Goal: Information Seeking & Learning: Learn about a topic

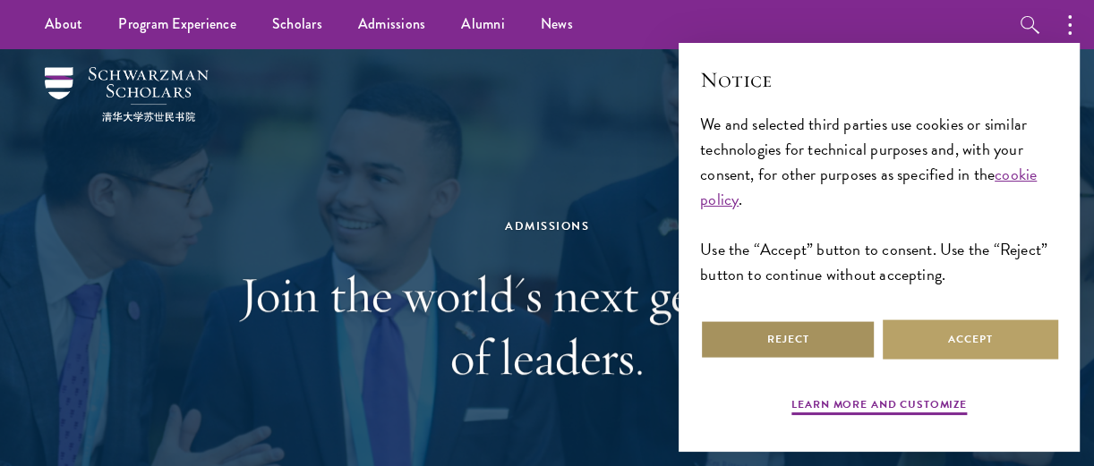
click at [760, 341] on button "Reject" at bounding box center [787, 340] width 175 height 40
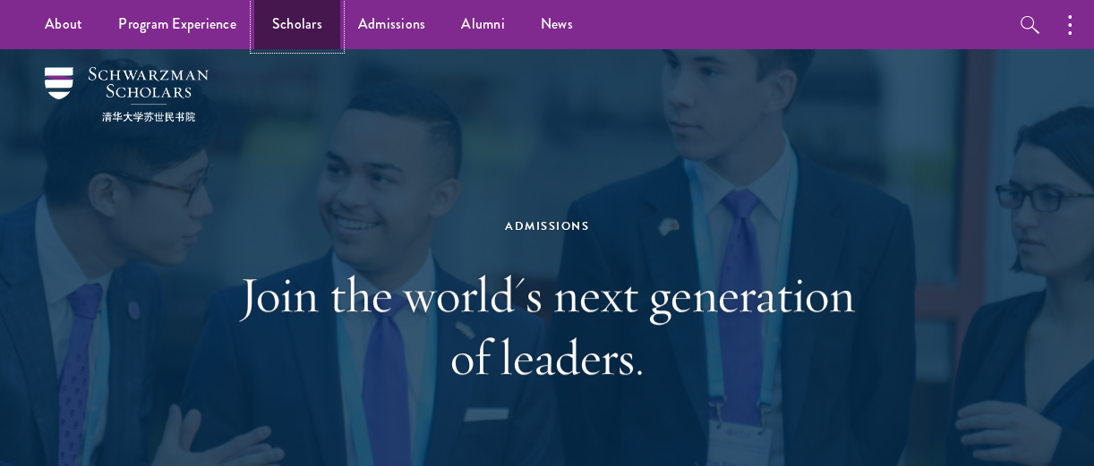
click at [308, 25] on link "Scholars" at bounding box center [297, 24] width 86 height 49
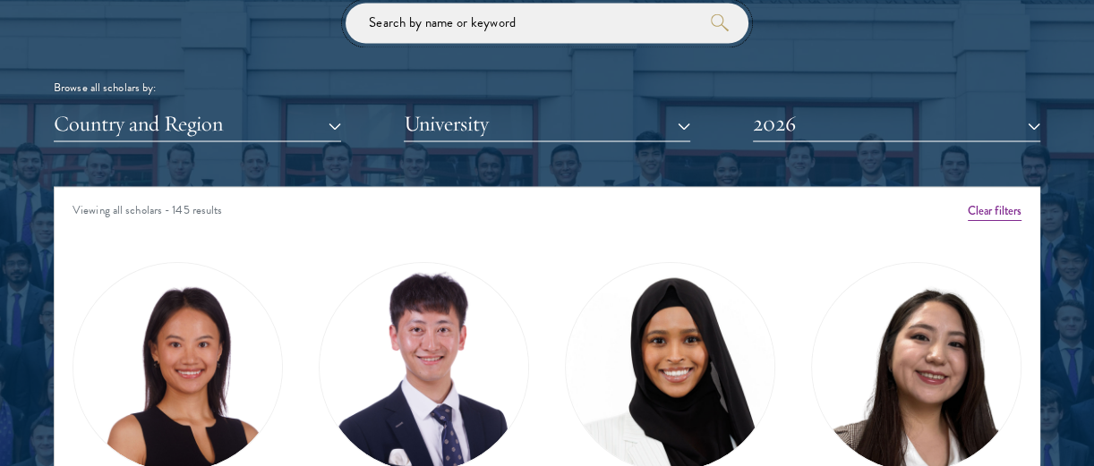
click at [557, 23] on input "search" at bounding box center [546, 23] width 403 height 40
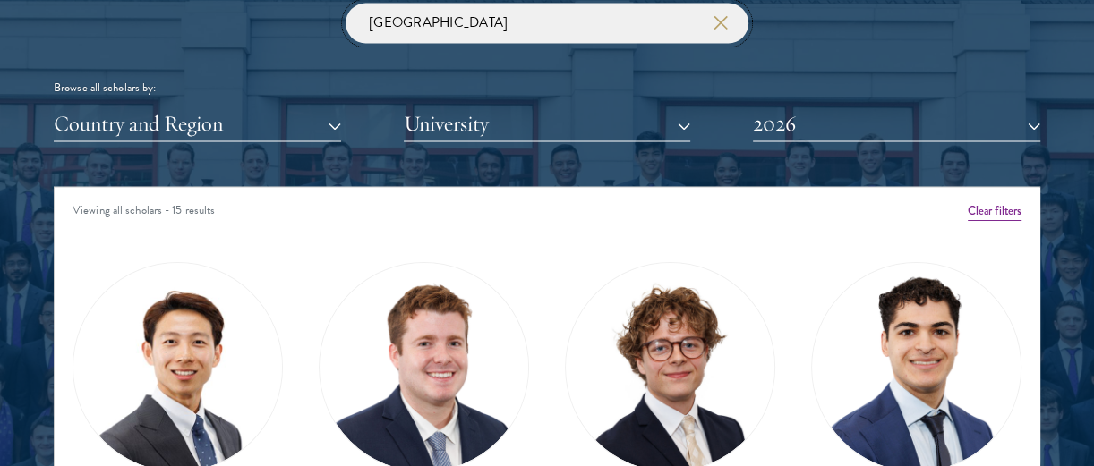
type input "[GEOGRAPHIC_DATA]"
click button "submit" at bounding box center [0, 0] width 0 height 0
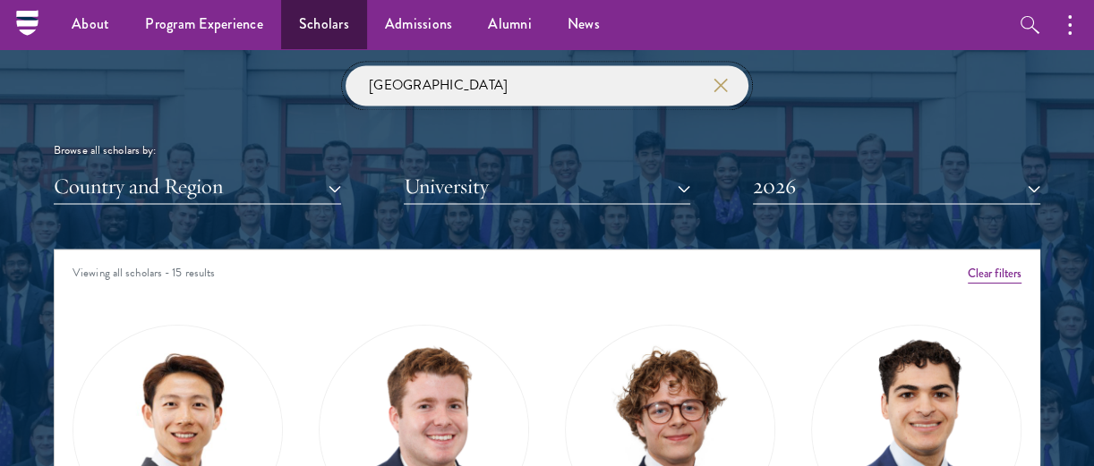
drag, startPoint x: 445, startPoint y: 30, endPoint x: 305, endPoint y: 7, distance: 141.6
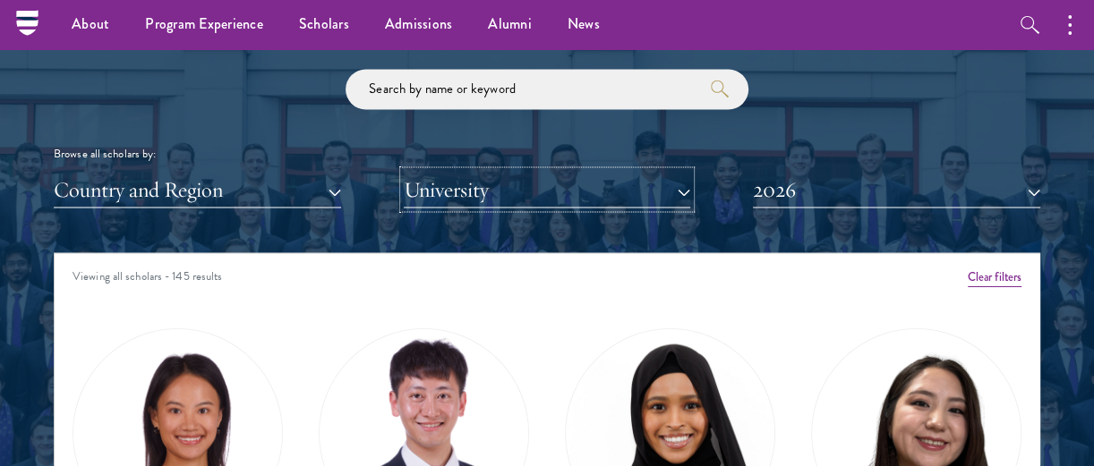
click at [438, 187] on button "University" at bounding box center [547, 189] width 287 height 37
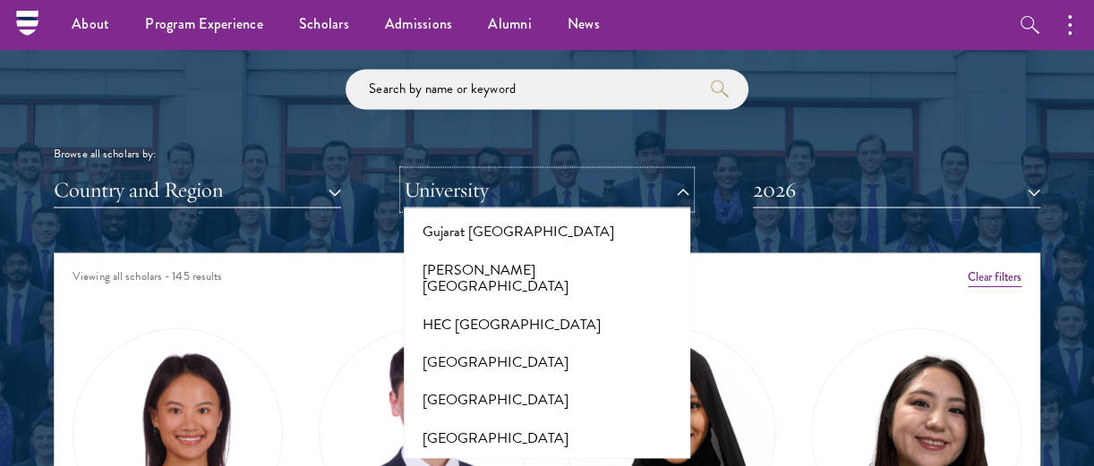
scroll to position [4534, 0]
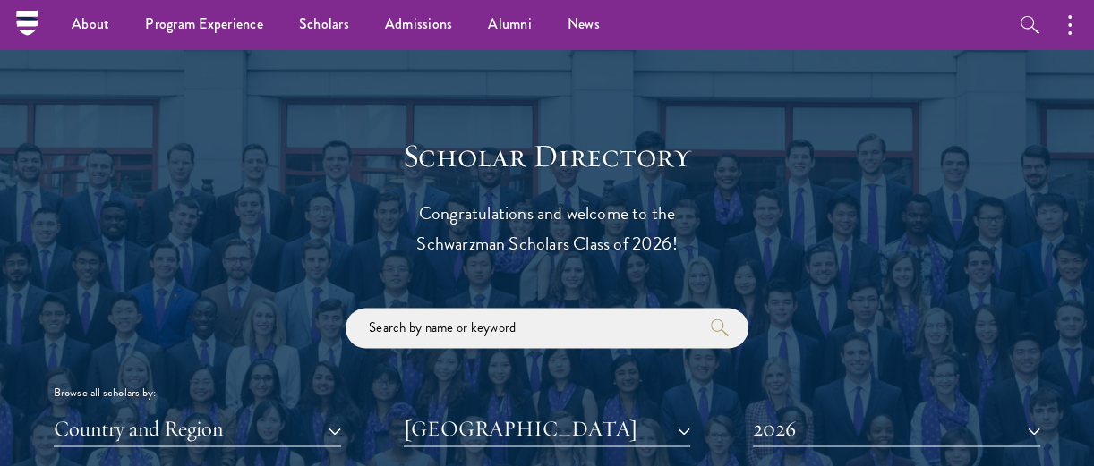
scroll to position [2082, 0]
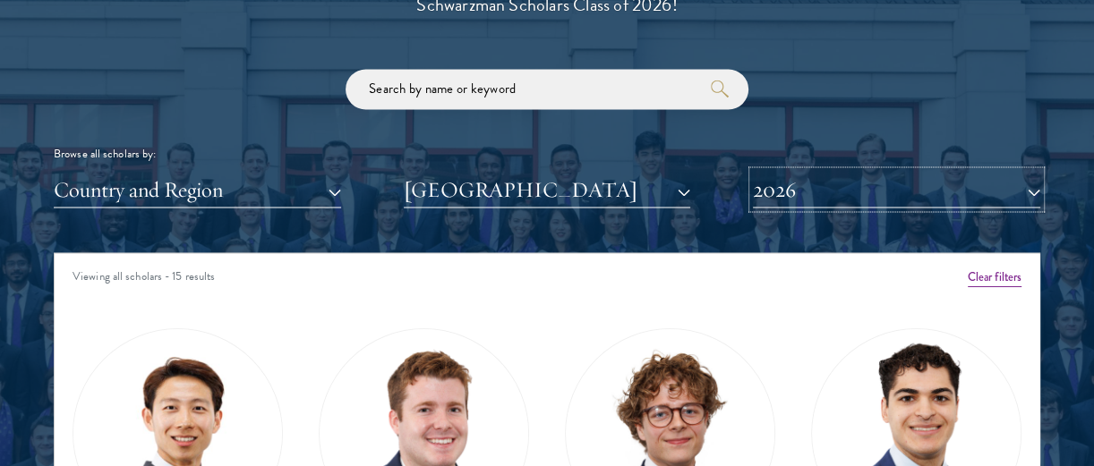
click at [1018, 191] on button "2026" at bounding box center [896, 189] width 287 height 37
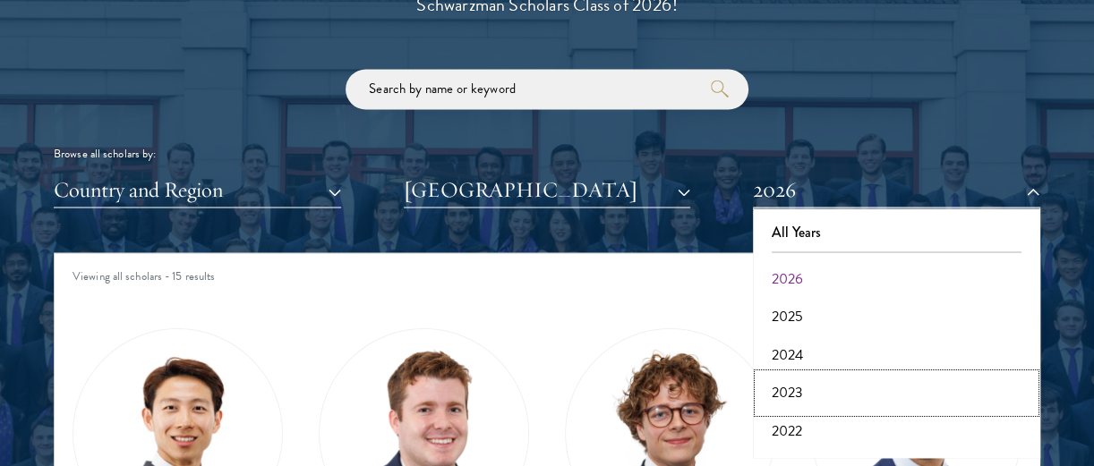
click at [795, 397] on button "2023" at bounding box center [896, 392] width 277 height 38
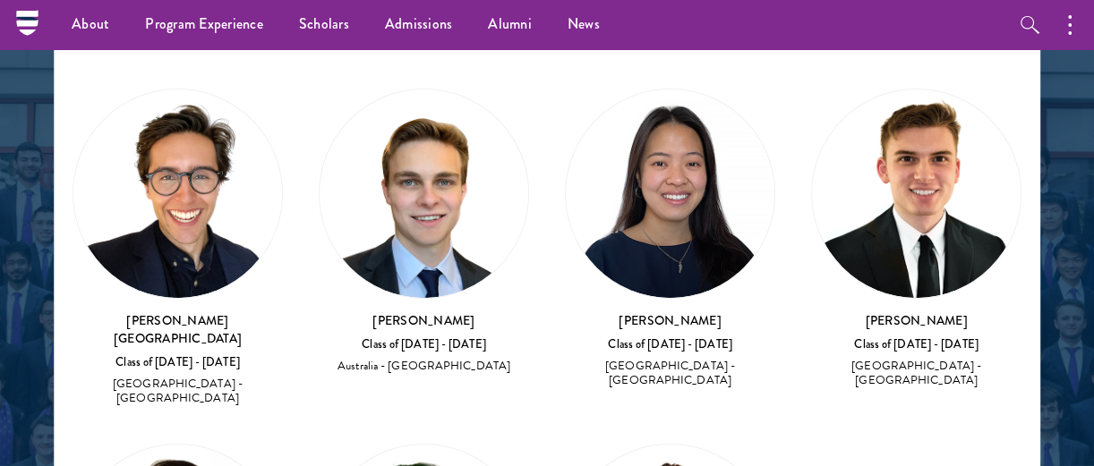
scroll to position [1963, 0]
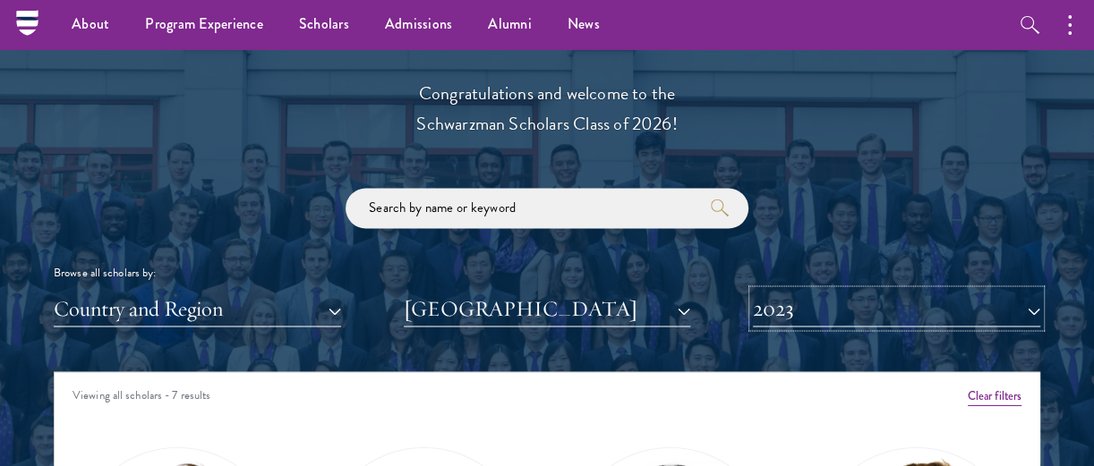
click at [1011, 305] on button "2023" at bounding box center [896, 308] width 287 height 37
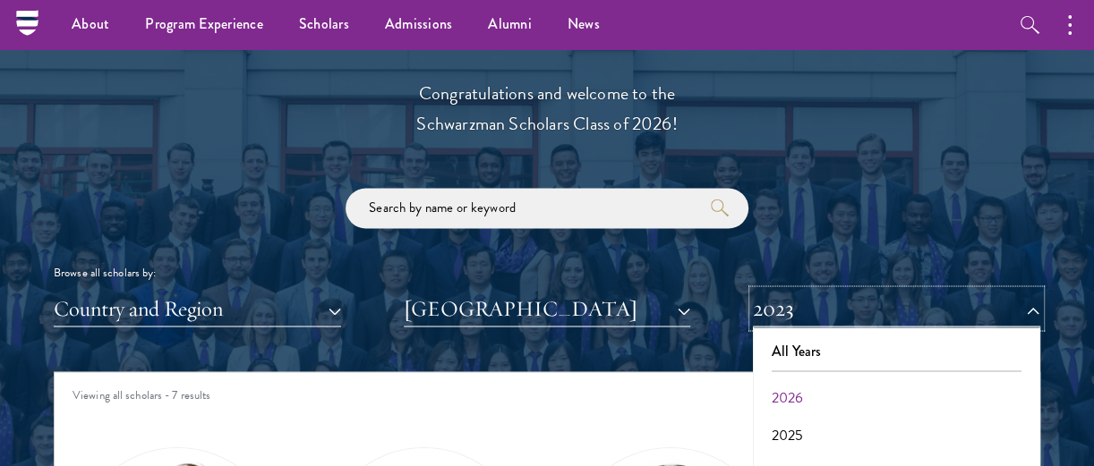
scroll to position [119, 0]
click at [802, 348] on button "2024" at bounding box center [896, 355] width 277 height 38
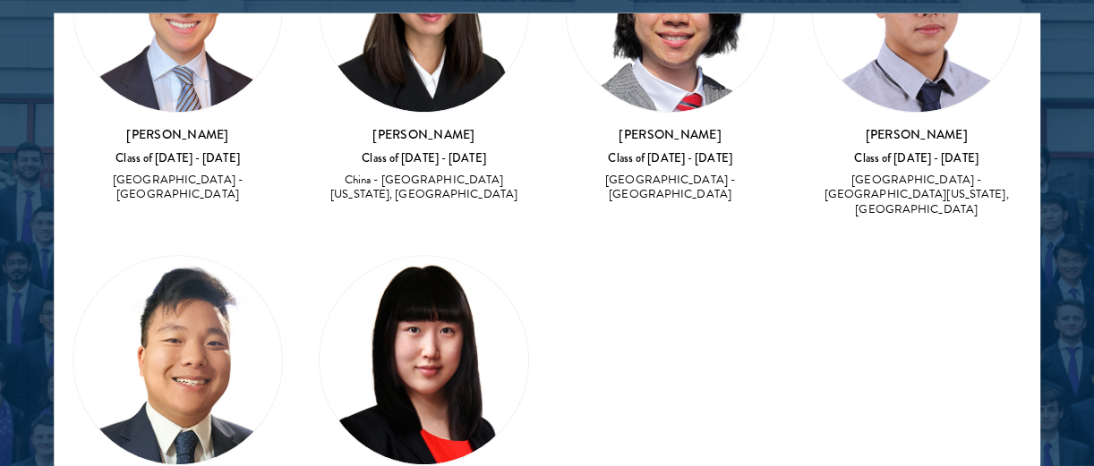
scroll to position [2440, 0]
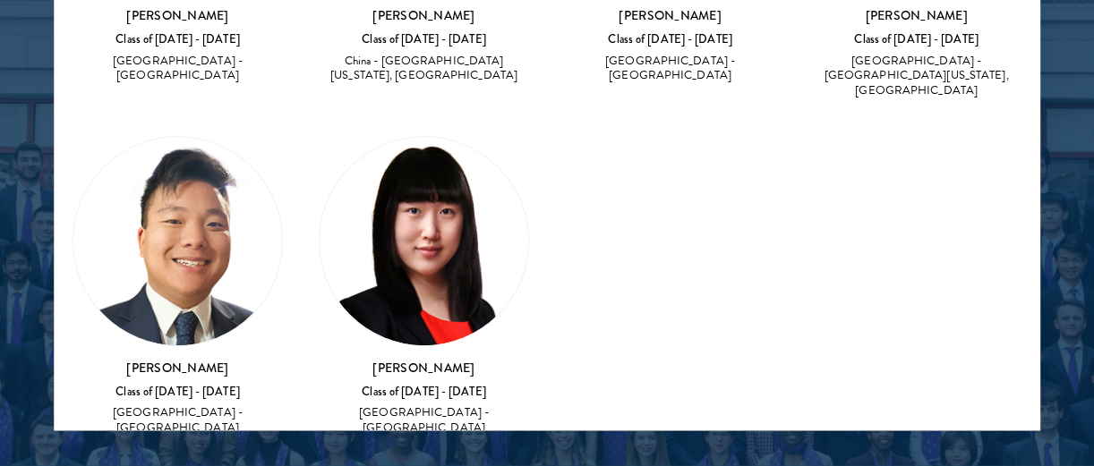
click at [181, 207] on img at bounding box center [177, 242] width 209 height 209
click at [170, 287] on img at bounding box center [177, 242] width 209 height 209
click at [172, 360] on h3 "[PERSON_NAME]" at bounding box center [177, 369] width 210 height 18
drag, startPoint x: 245, startPoint y: 331, endPoint x: 132, endPoint y: 326, distance: 113.8
click at [132, 360] on h3 "[PERSON_NAME]" at bounding box center [177, 369] width 210 height 18
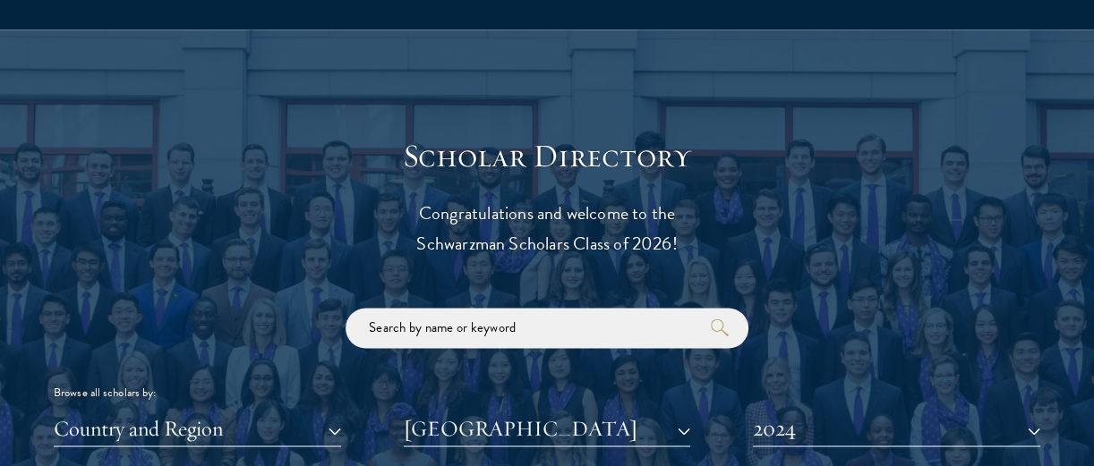
scroll to position [1963, 0]
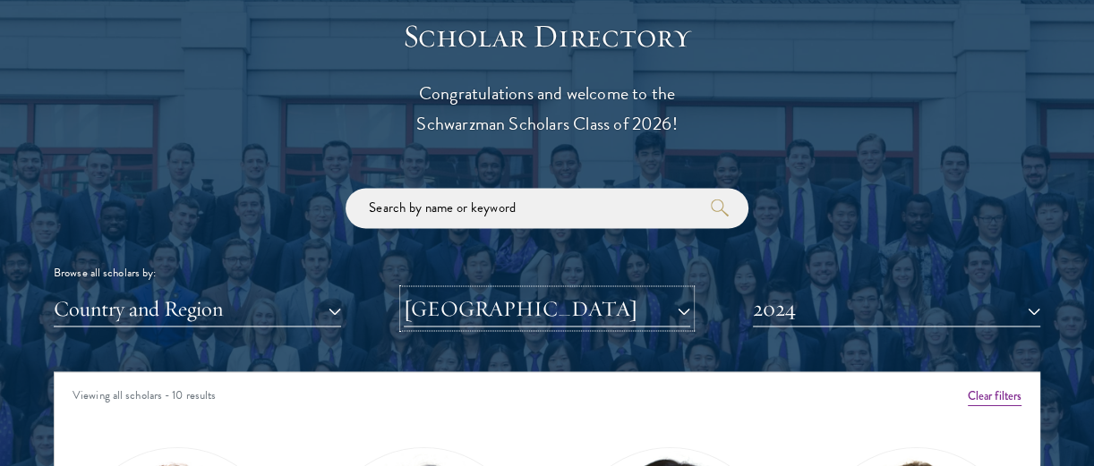
click at [576, 306] on button "[GEOGRAPHIC_DATA]" at bounding box center [547, 308] width 287 height 37
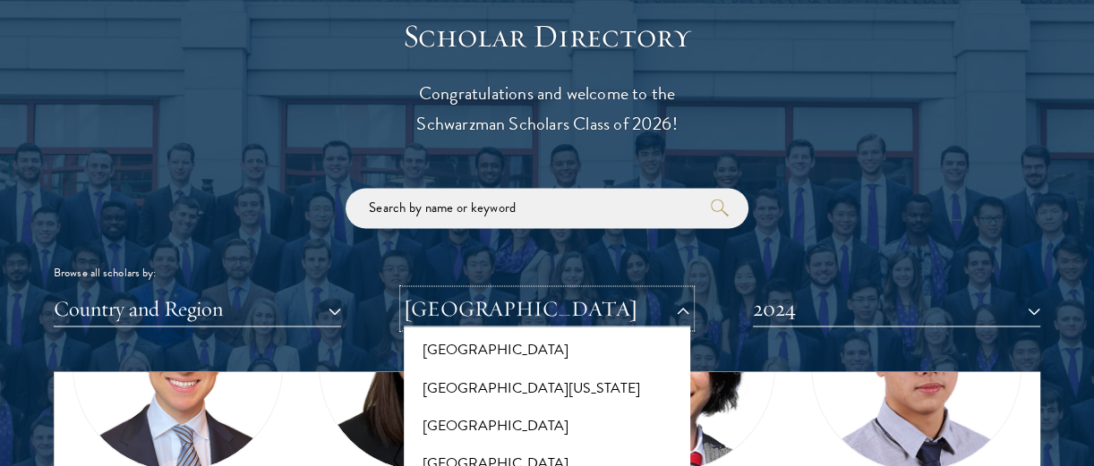
scroll to position [18475, 0]
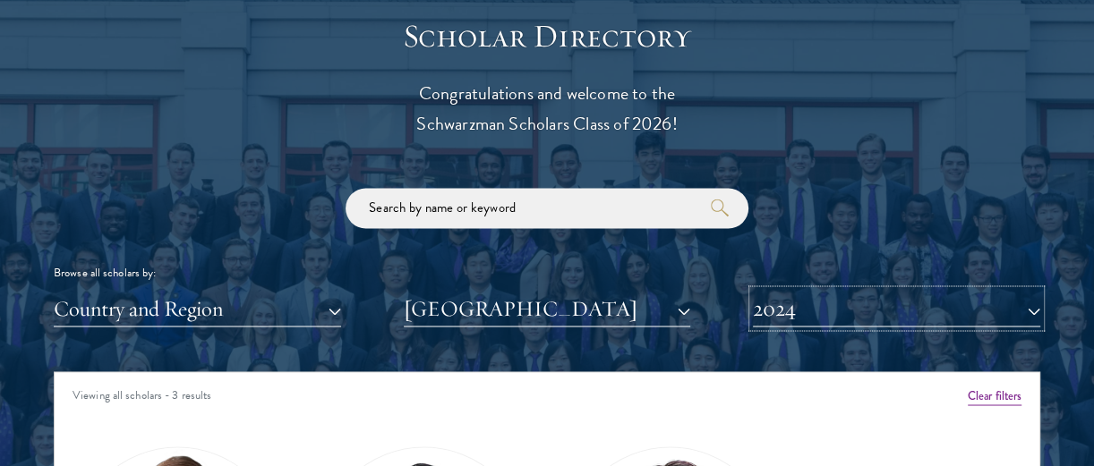
click at [946, 306] on button "2024" at bounding box center [896, 308] width 287 height 37
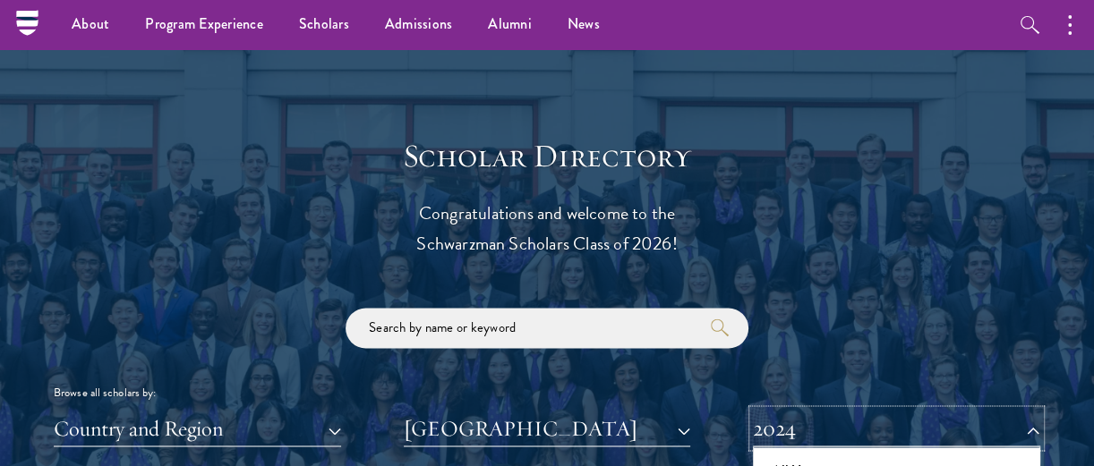
scroll to position [1963, 0]
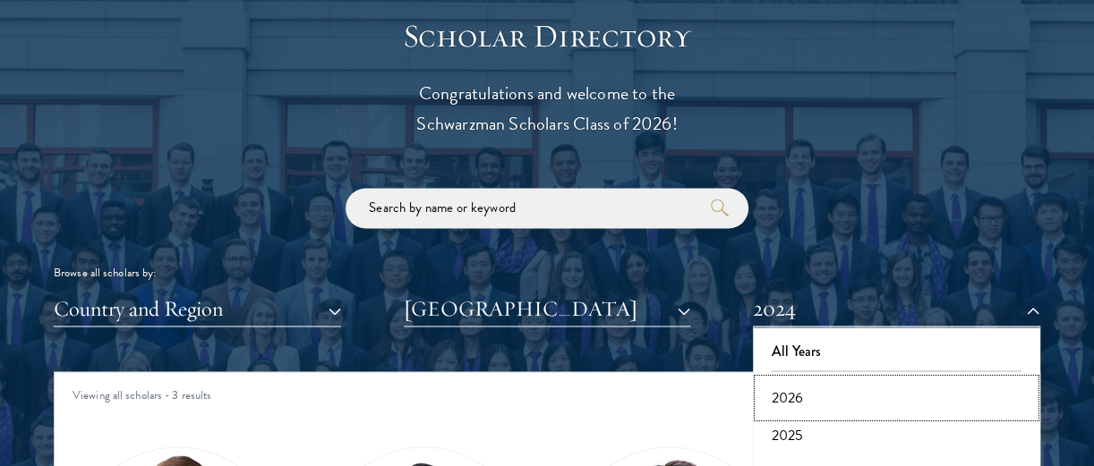
click at [832, 394] on button "2026" at bounding box center [896, 398] width 277 height 38
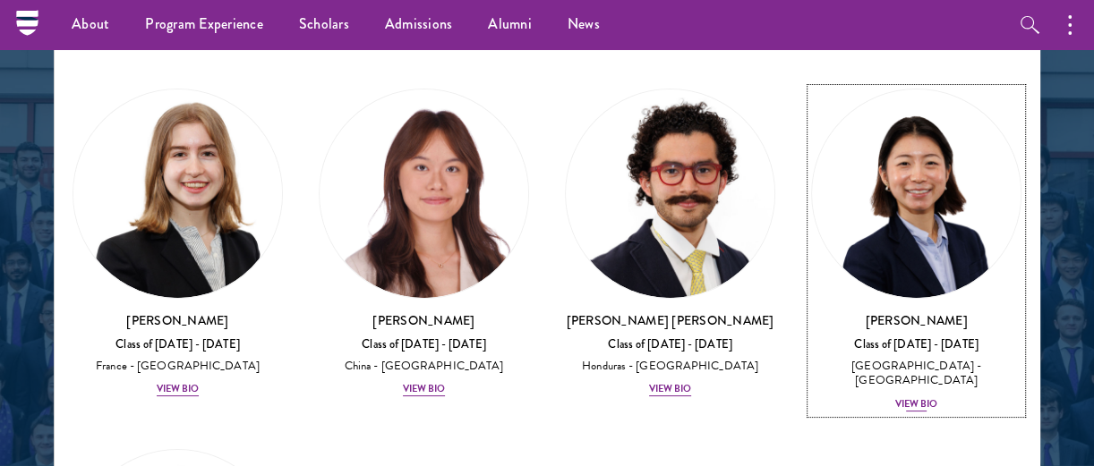
click at [916, 397] on div "View Bio" at bounding box center [916, 404] width 43 height 14
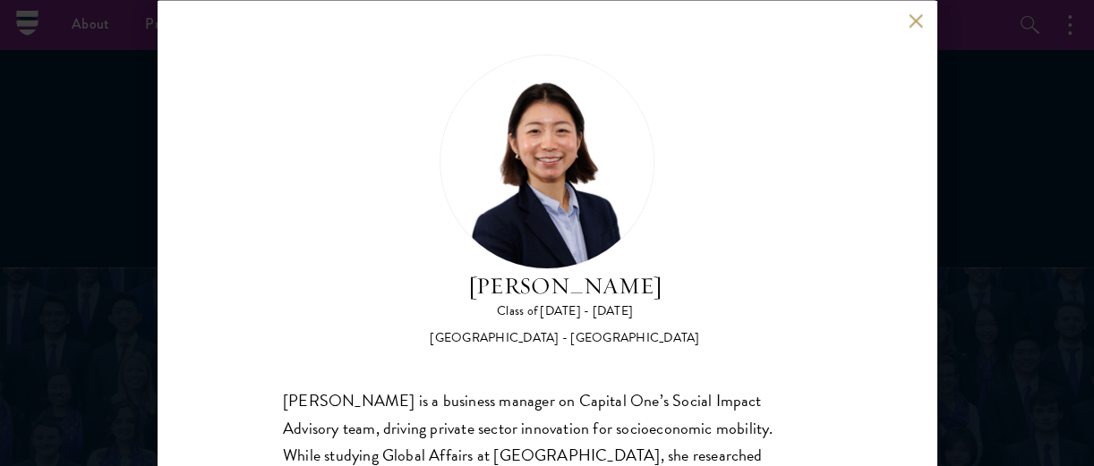
scroll to position [1485, 0]
click at [911, 17] on button at bounding box center [915, 20] width 15 height 15
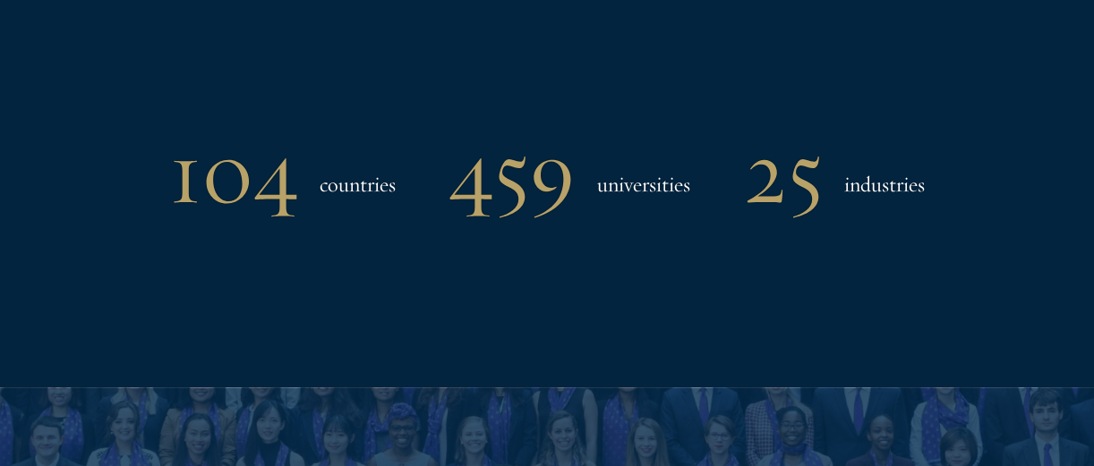
scroll to position [2329, 0]
